Goal: Task Accomplishment & Management: Complete application form

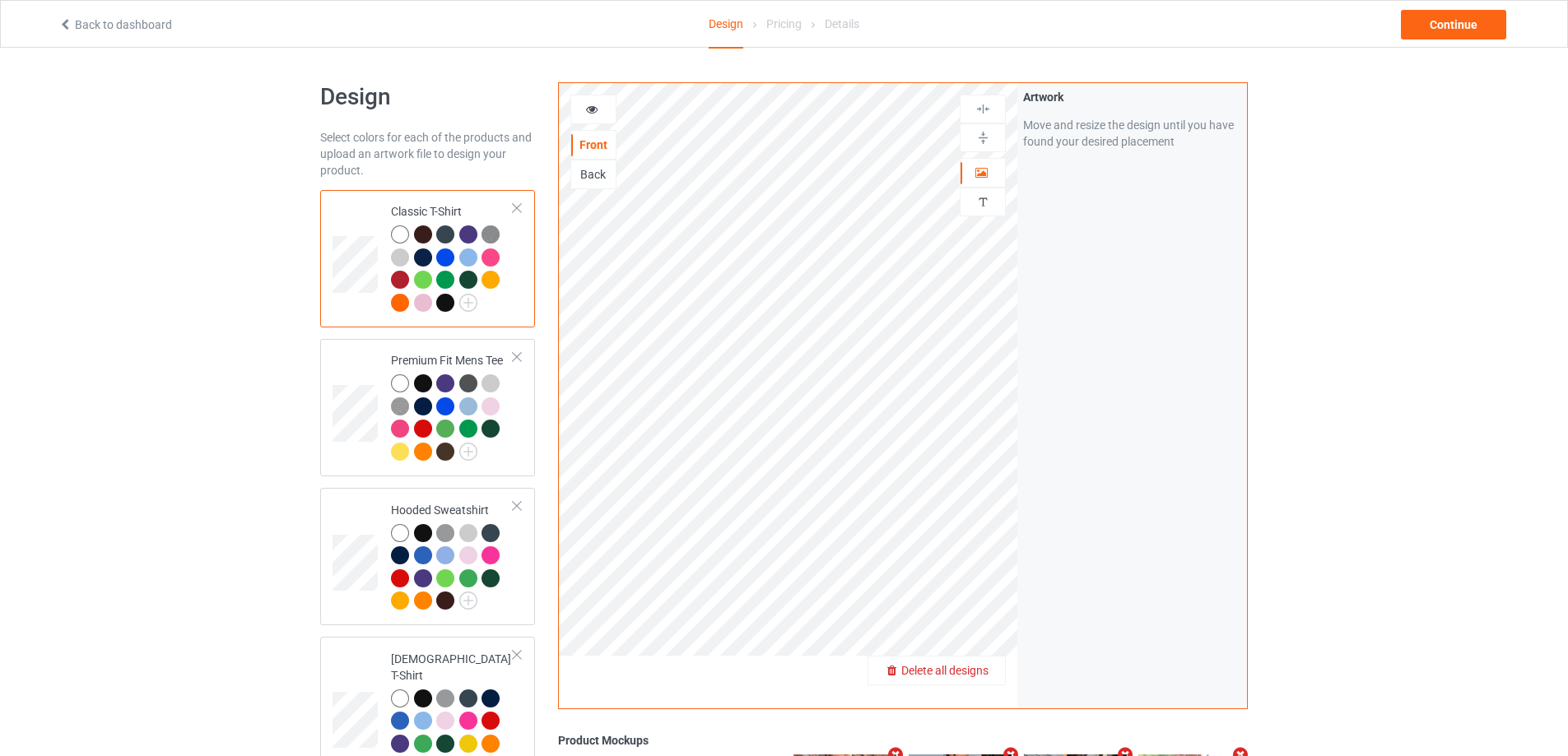
click at [974, 664] on span "Delete all designs" at bounding box center [945, 670] width 87 height 13
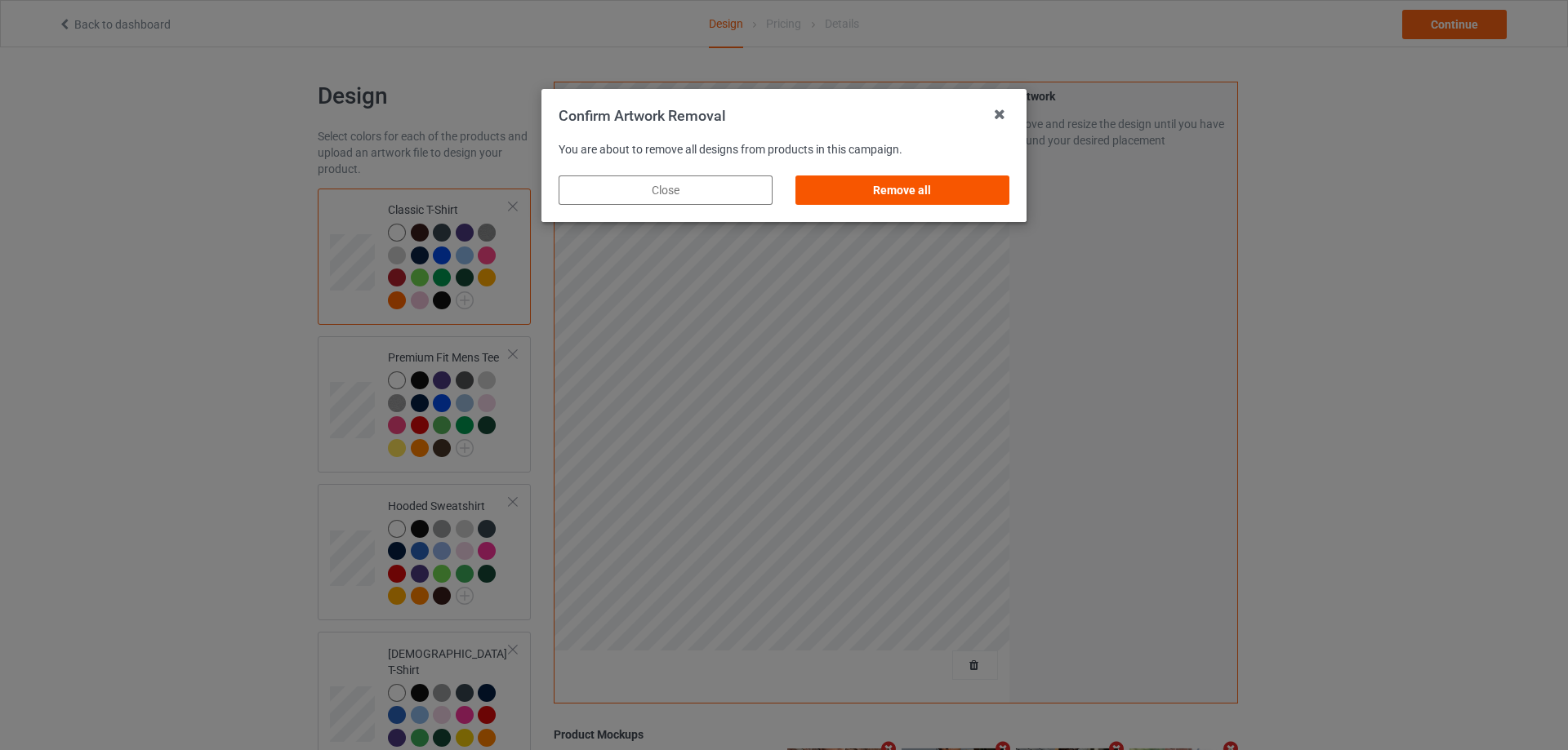
click at [875, 182] on div "Remove all" at bounding box center [902, 190] width 214 height 29
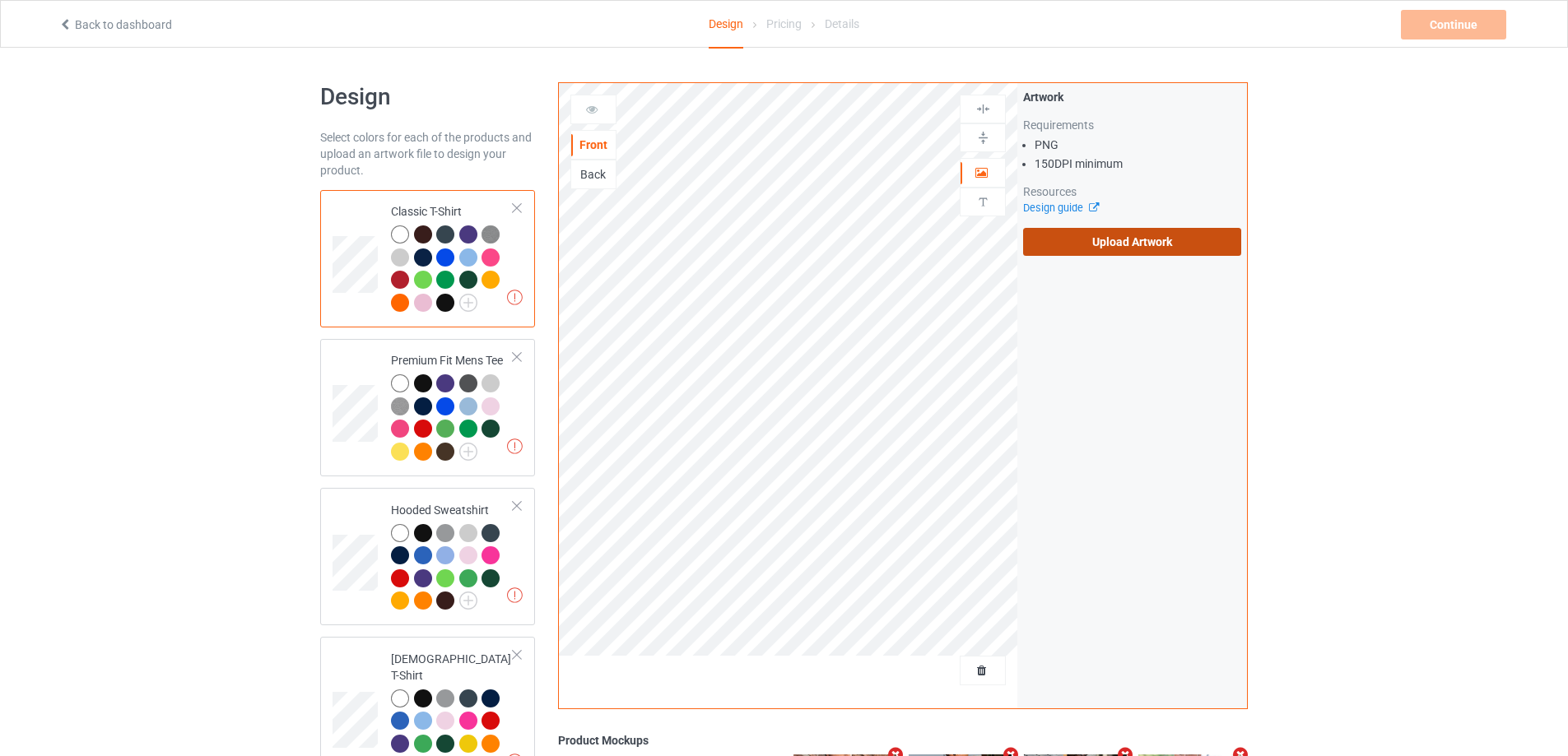
click at [1082, 239] on label "Upload Artwork" at bounding box center [1131, 241] width 218 height 28
click at [0, 0] on input "Upload Artwork" at bounding box center [0, 0] width 0 height 0
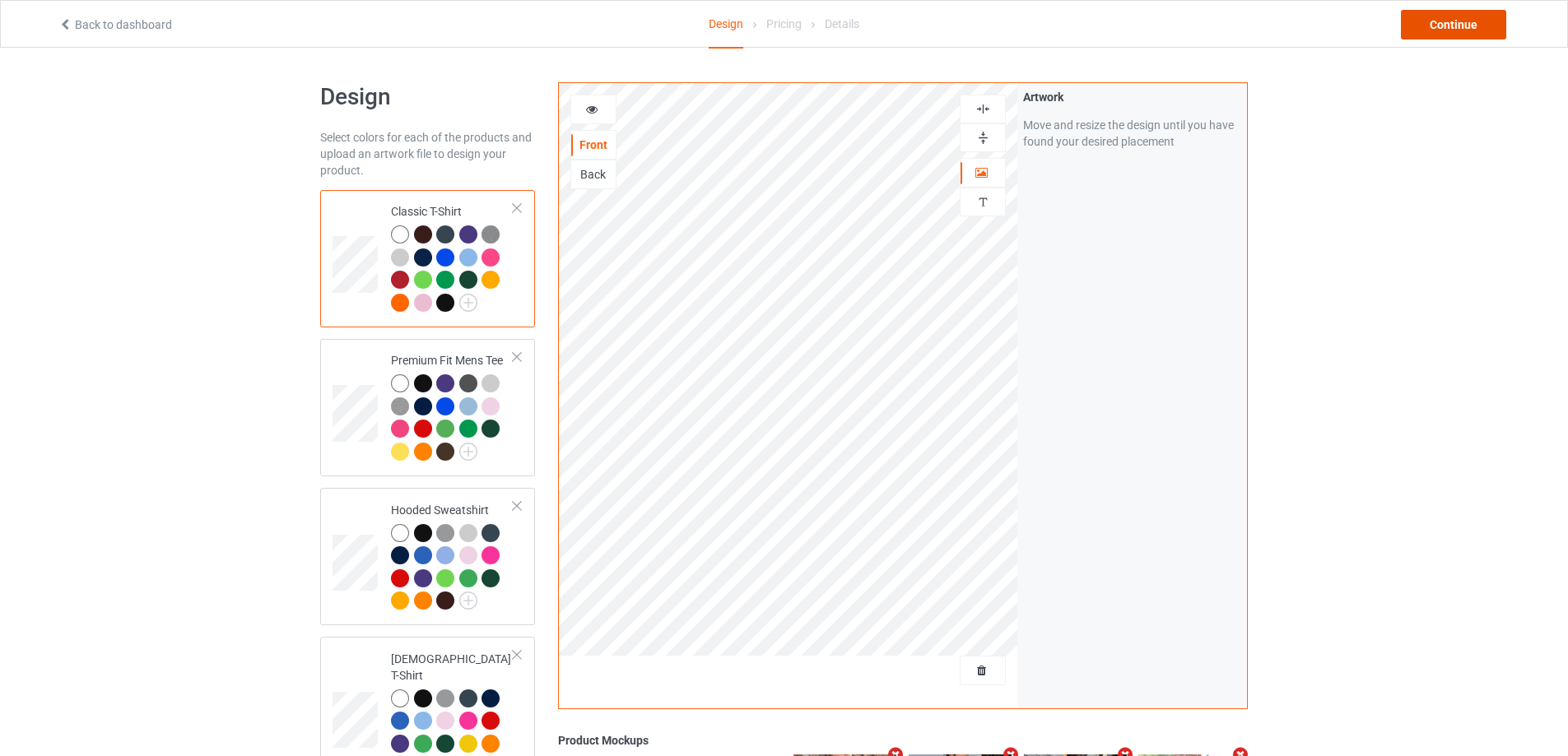
click at [1450, 37] on div "Continue" at bounding box center [1453, 24] width 105 height 30
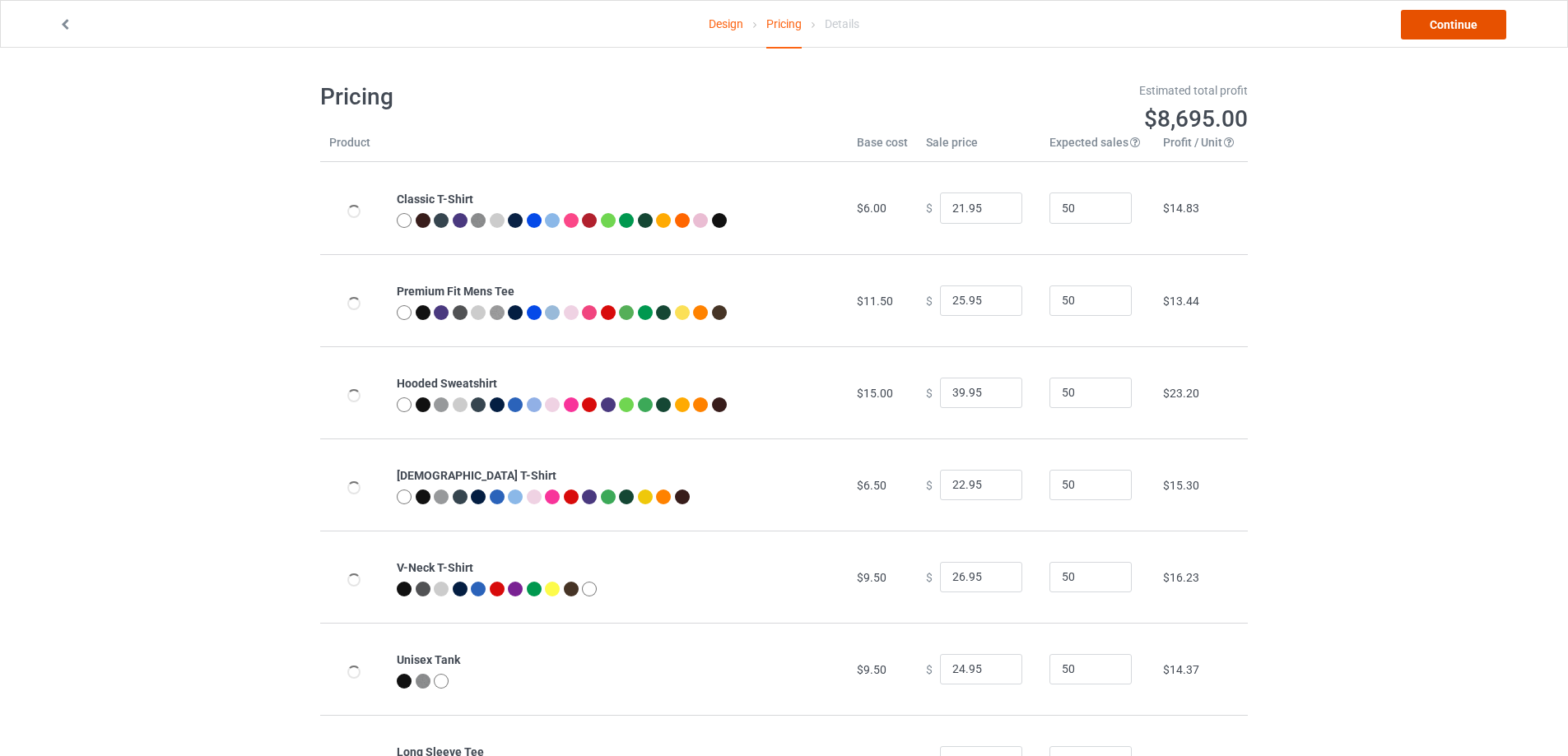
click at [1451, 22] on link "Continue" at bounding box center [1453, 24] width 105 height 30
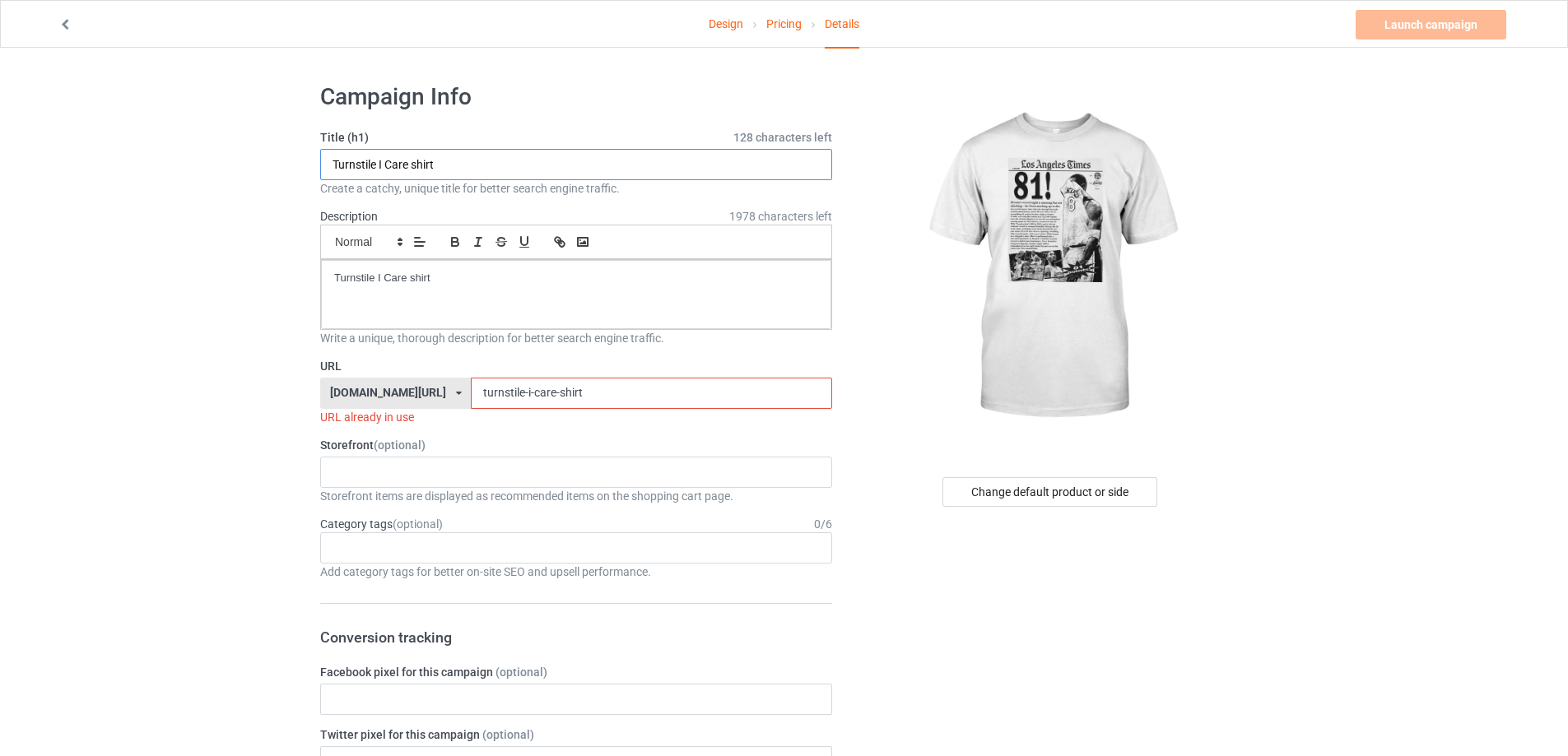
drag, startPoint x: 525, startPoint y: 172, endPoint x: 470, endPoint y: 273, distance: 115.0
paste input "[PERSON_NAME] Kobe 81 Points"
type input "[PERSON_NAME] Kobe 81 Points shirt"
drag, startPoint x: 483, startPoint y: 274, endPoint x: 243, endPoint y: 298, distance: 241.2
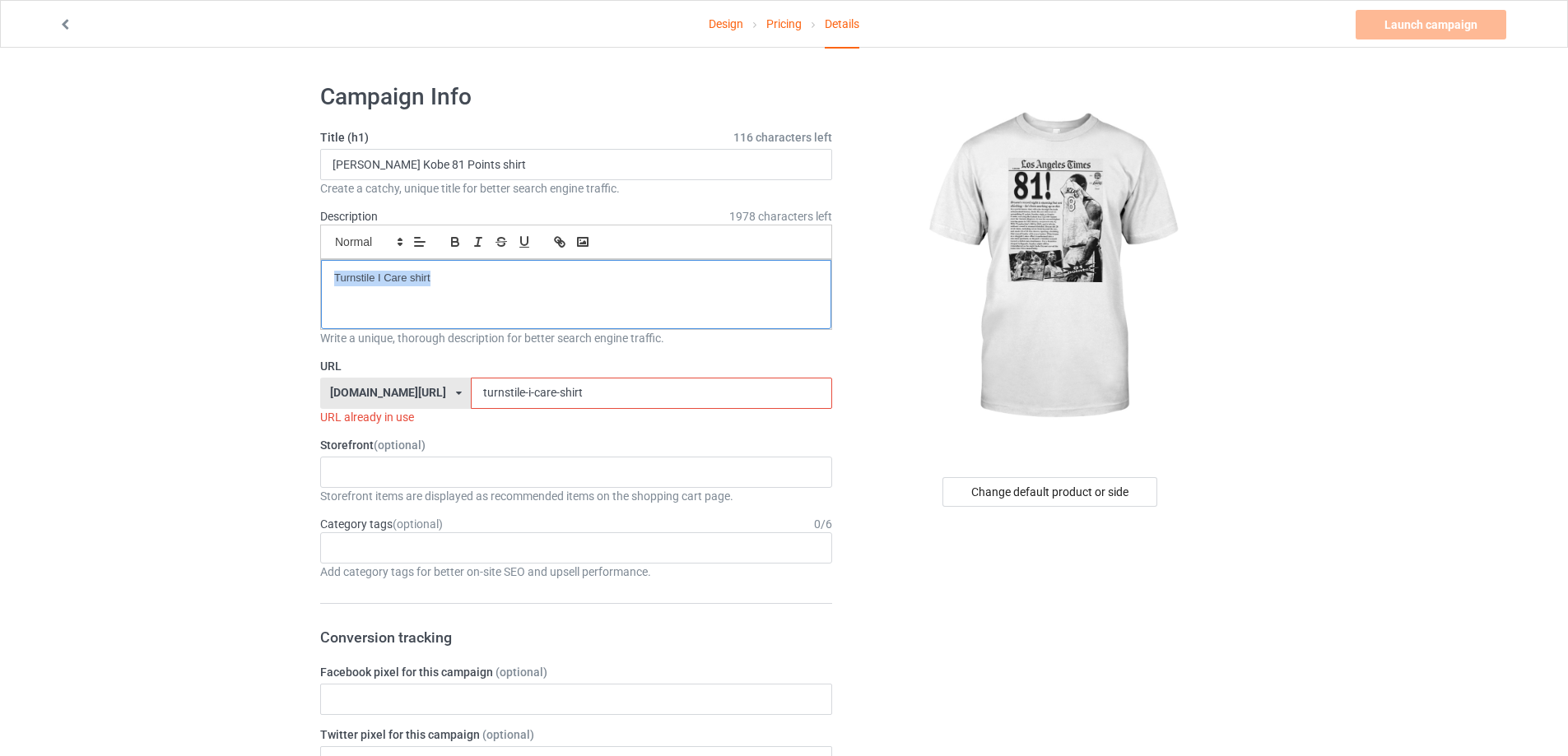
drag, startPoint x: 315, startPoint y: 383, endPoint x: 212, endPoint y: 392, distance: 103.4
paste input "[URL][DOMAIN_NAME][PERSON_NAME]"
drag, startPoint x: 726, startPoint y: 399, endPoint x: 350, endPoint y: 401, distance: 376.0
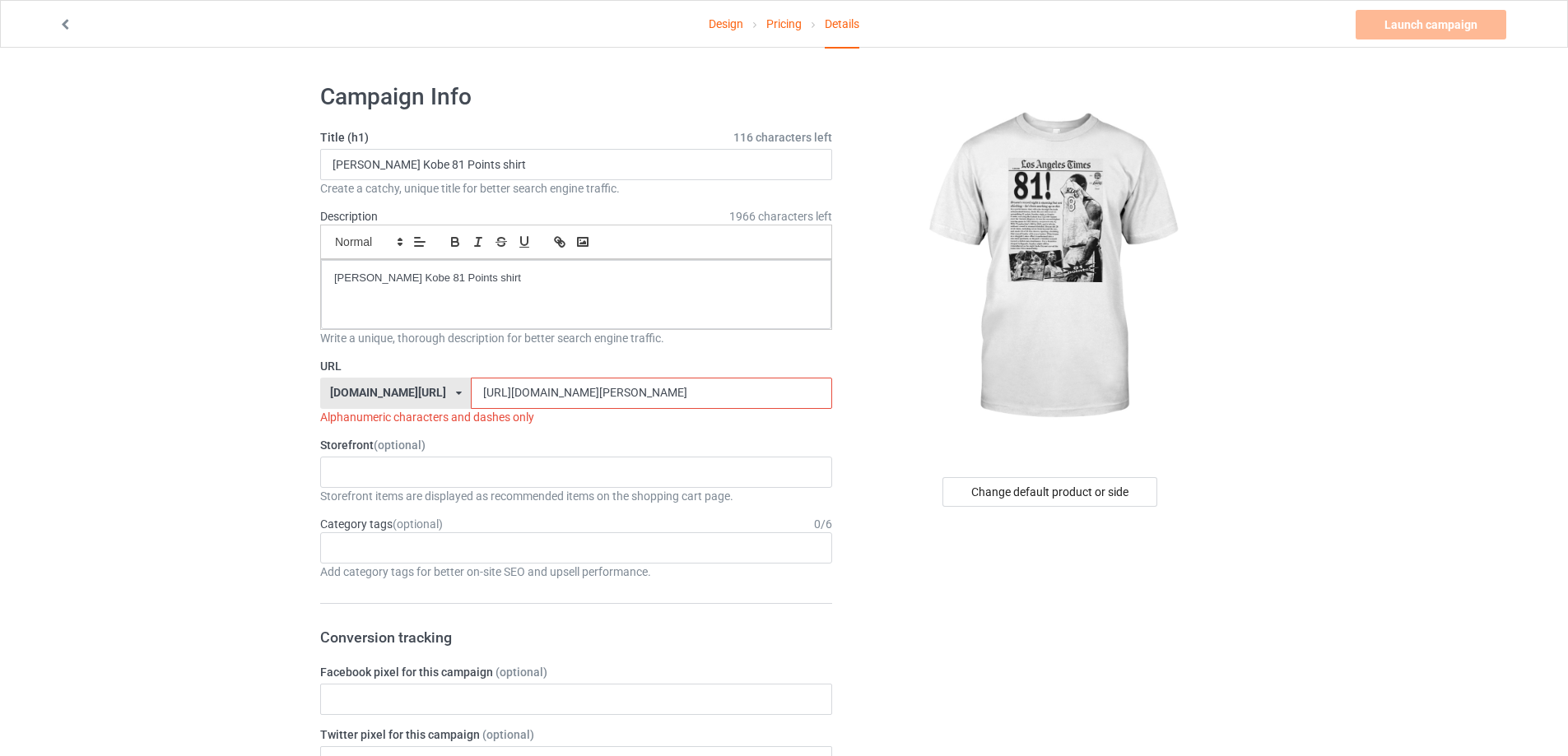
click at [350, 401] on div "[DOMAIN_NAME][URL] [DOMAIN_NAME][URL] [DOMAIN_NAME][URL] 5cd2f964b197f721e1cad2…" at bounding box center [576, 393] width 512 height 31
paste input "[PERSON_NAME]-kobe-81-points-shirt"
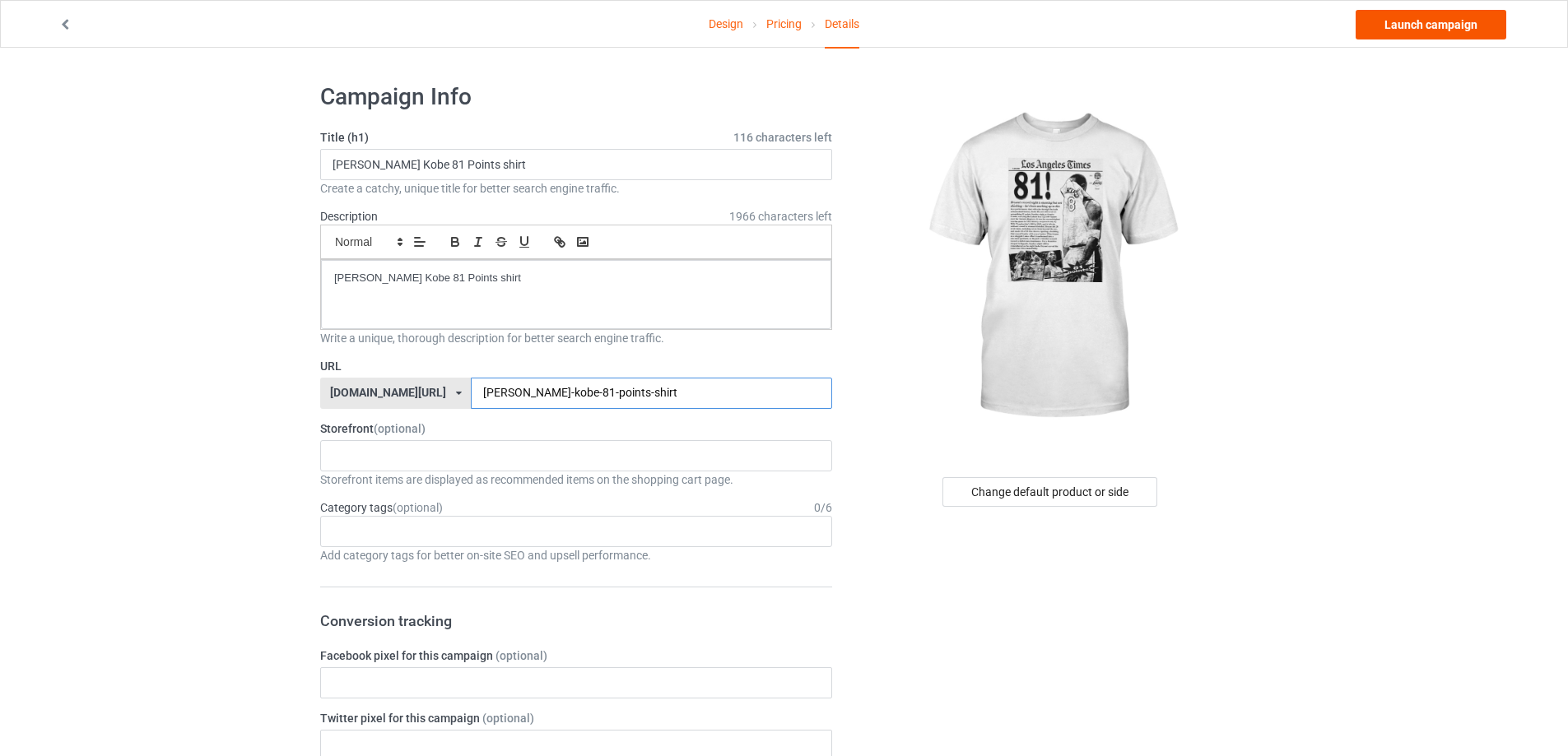
type input "[PERSON_NAME]-kobe-81-points-shirt"
click at [1398, 29] on link "Launch campaign" at bounding box center [1431, 24] width 151 height 30
